Goal: Information Seeking & Learning: Get advice/opinions

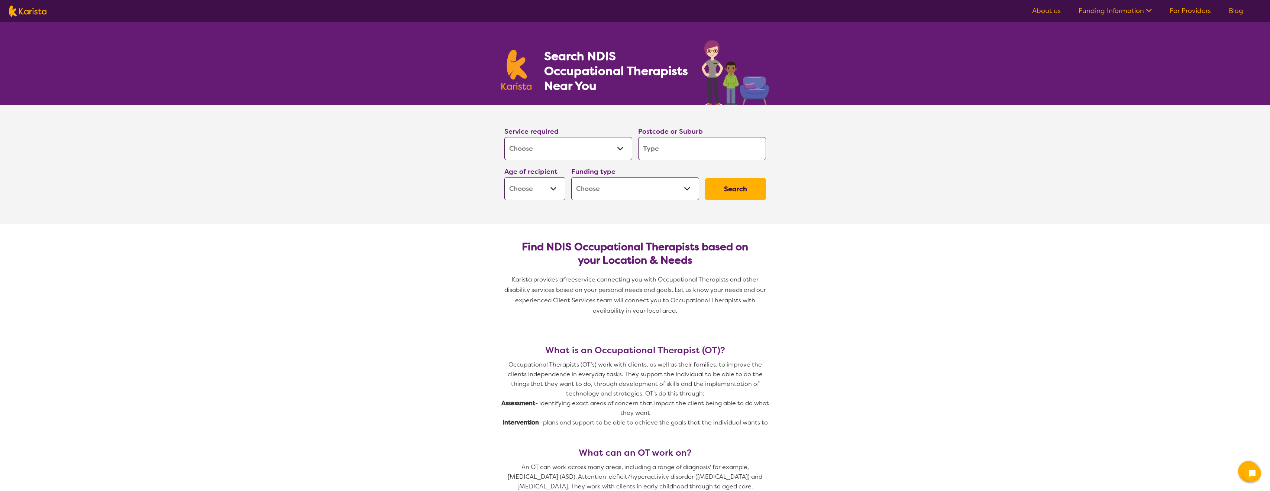
select select "[MEDICAL_DATA]"
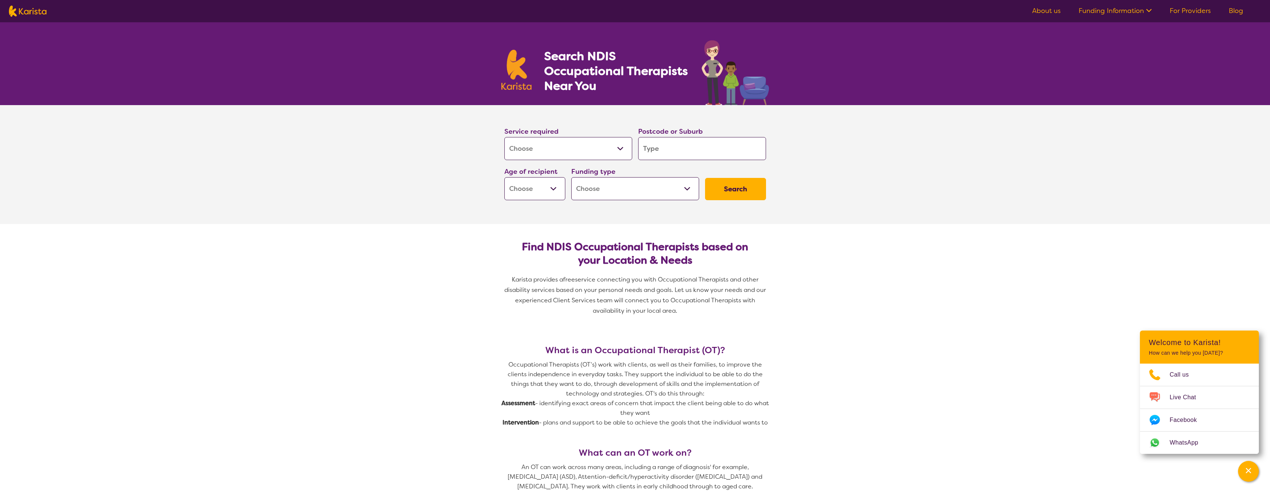
click at [673, 146] on input "search" at bounding box center [702, 148] width 128 height 23
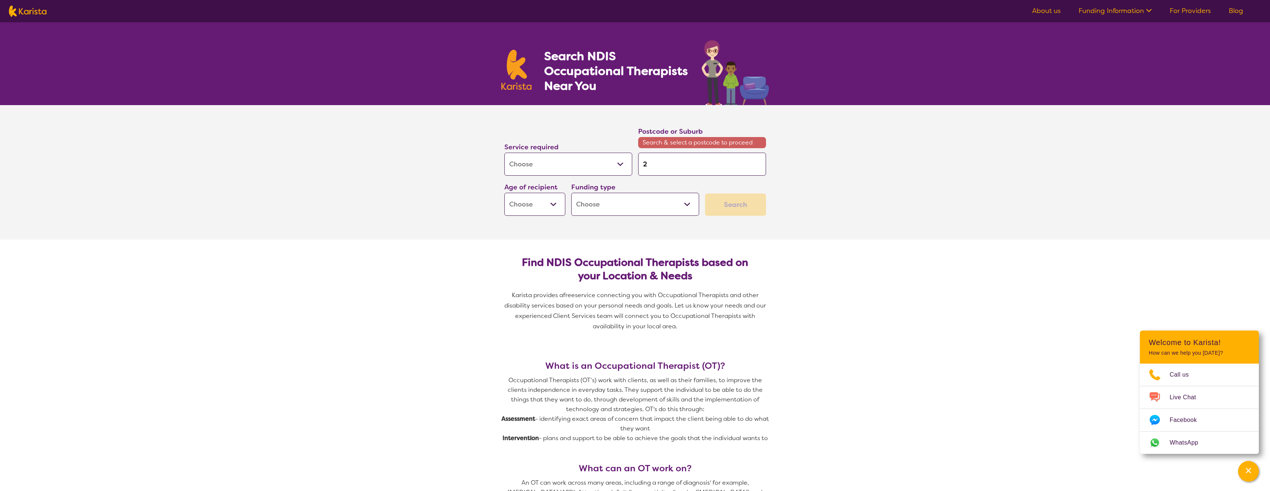
type input "2"
type input "22"
type input "229"
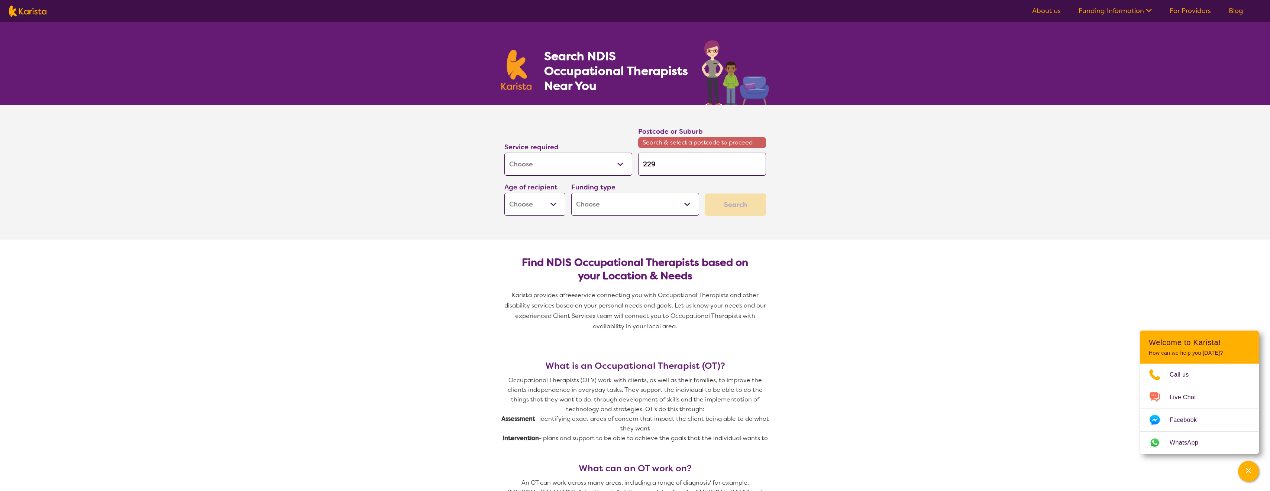
type input "229"
type input "2295"
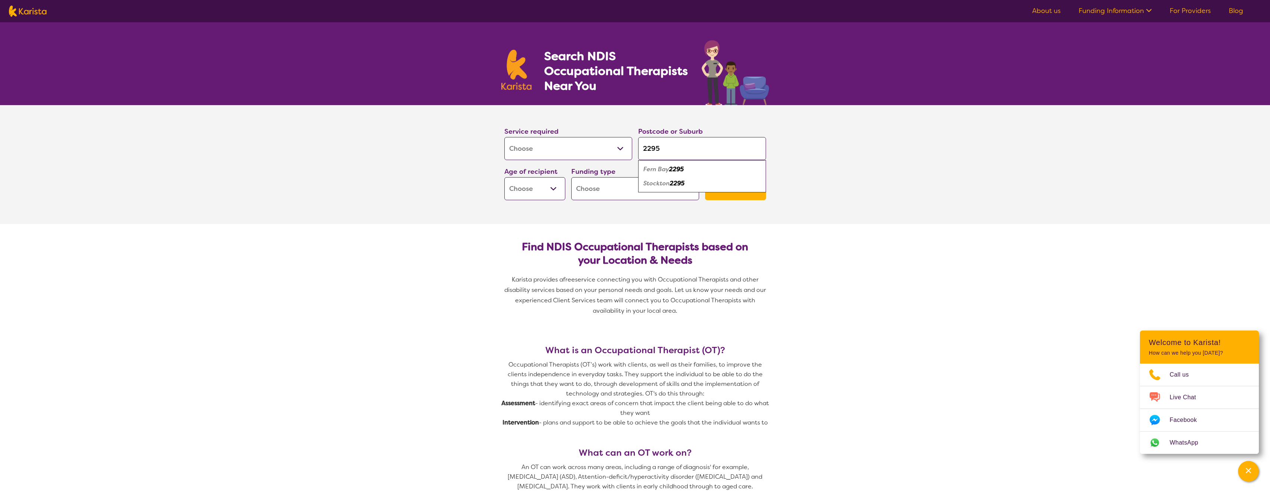
type input "229"
type input "22"
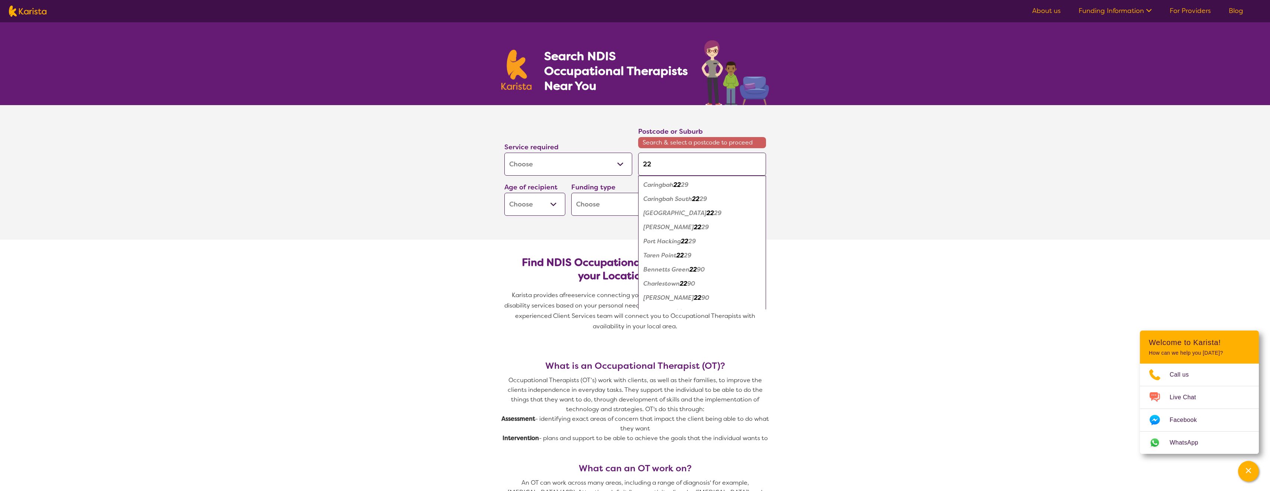
type input "228"
type input "2285"
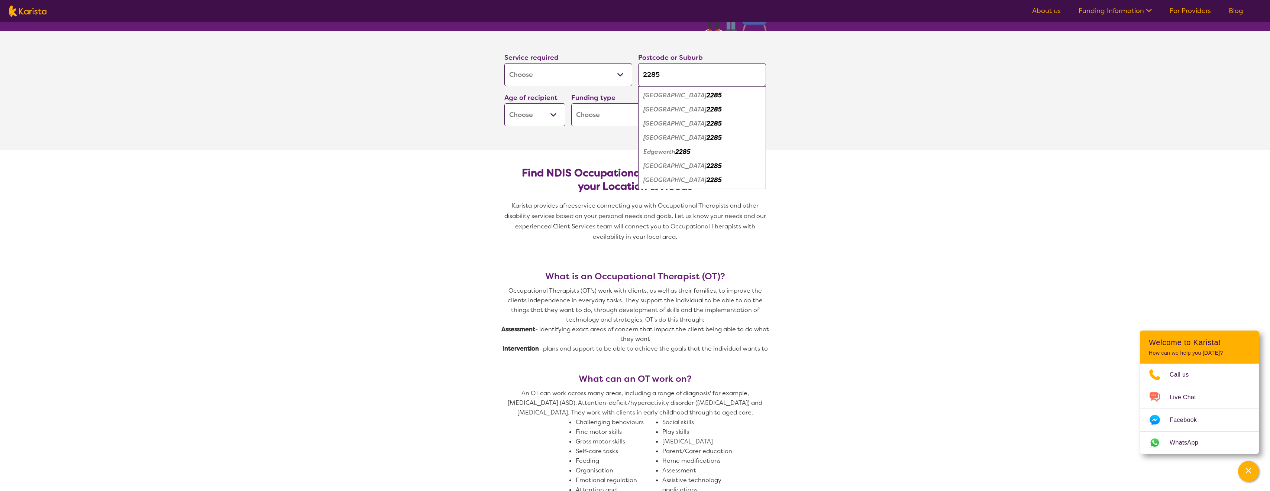
scroll to position [74, 0]
type input "2285"
click at [799, 89] on section "Service required Allied Health Assistant Assessment ([MEDICAL_DATA] or [MEDICAL…" at bounding box center [635, 90] width 1270 height 119
click at [537, 119] on select "Early Childhood - 0 to 9 Child - 10 to 11 Adolescent - 12 to 17 Adult - 18 to 6…" at bounding box center [534, 114] width 61 height 23
select select "AS"
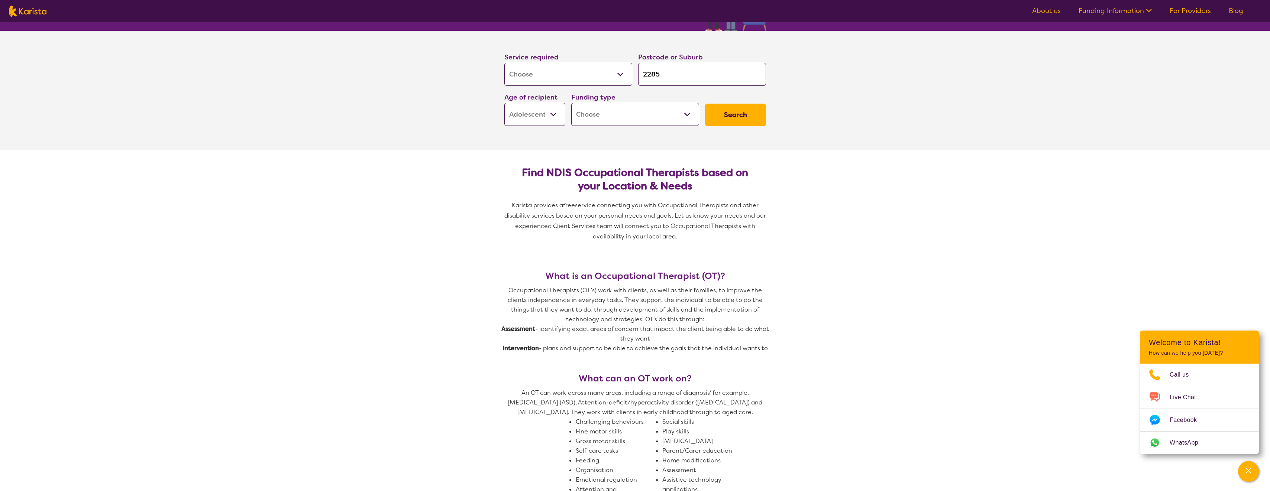
click at [504, 103] on select "Early Childhood - 0 to 9 Child - 10 to 11 Adolescent - 12 to 17 Adult - 18 to 6…" at bounding box center [534, 114] width 61 height 23
select select "AS"
click at [626, 116] on select "Home Care Package (HCP) National Disability Insurance Scheme (NDIS) I don't know" at bounding box center [635, 114] width 128 height 23
select select "i-don-t-know"
click at [571, 103] on select "Home Care Package (HCP) National Disability Insurance Scheme (NDIS) I don't know" at bounding box center [635, 114] width 128 height 23
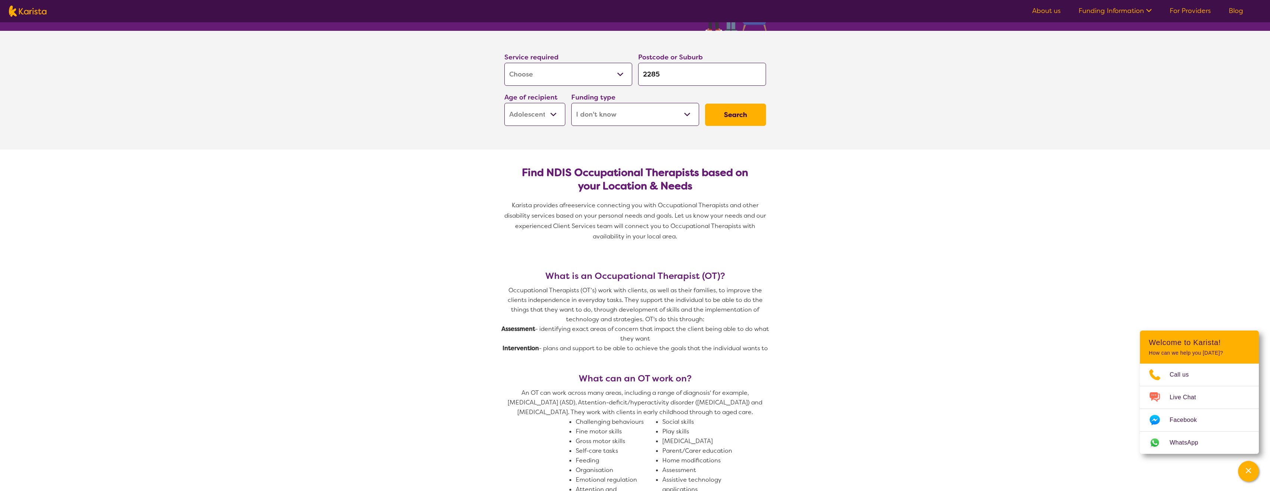
select select "i-don-t-know"
click at [754, 118] on button "Search" at bounding box center [735, 115] width 61 height 22
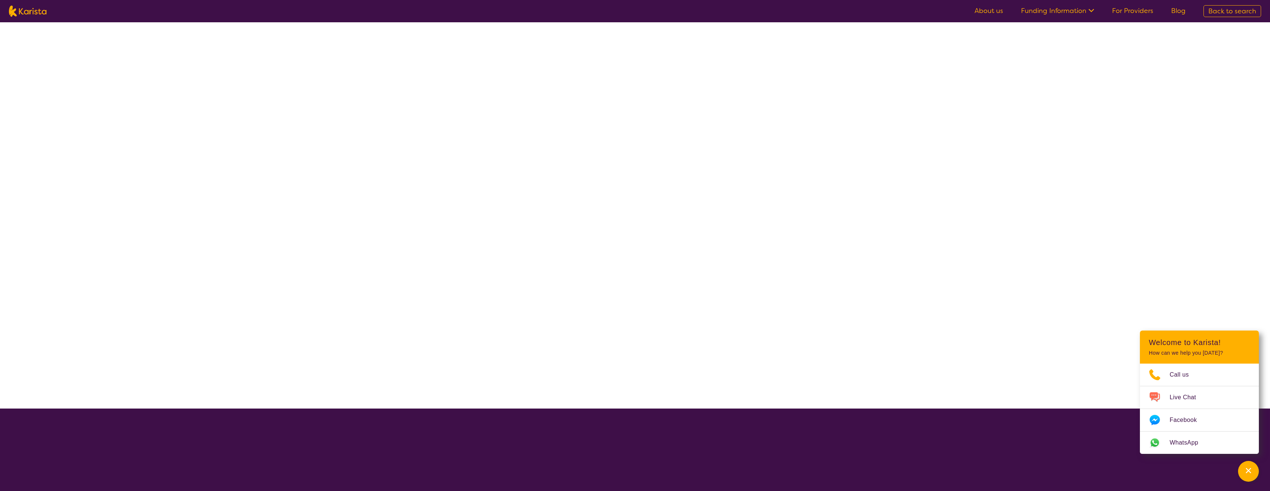
select select "[MEDICAL_DATA]"
select select "AS"
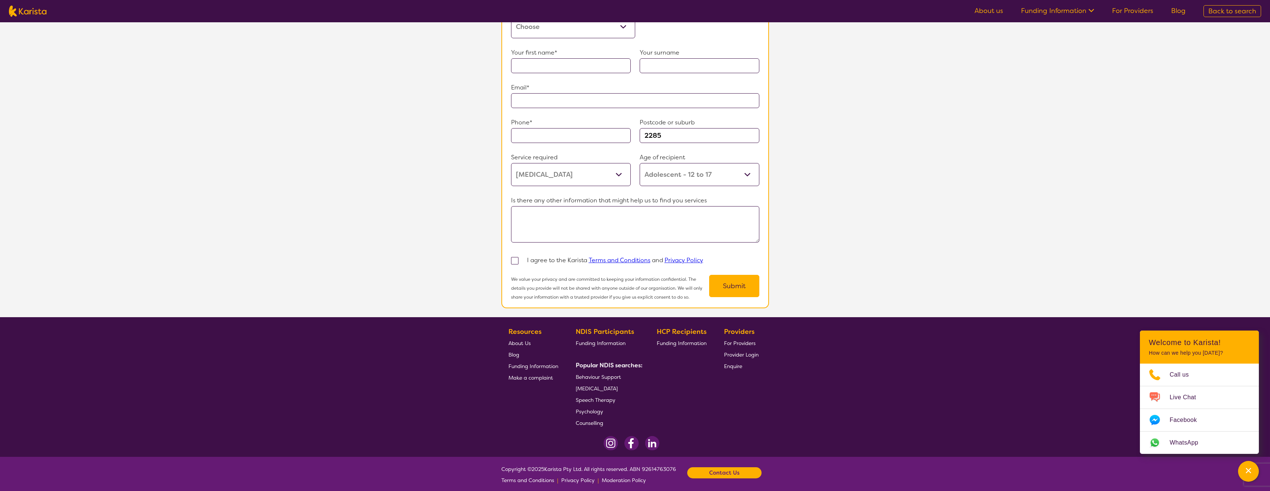
scroll to position [495, 0]
